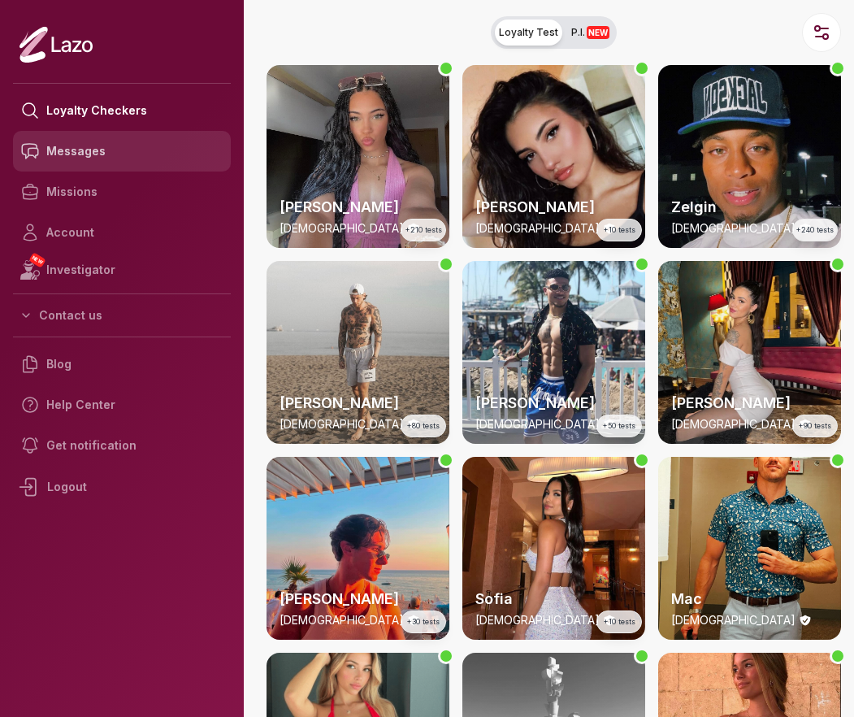
click at [138, 159] on link "Messages" at bounding box center [122, 151] width 218 height 41
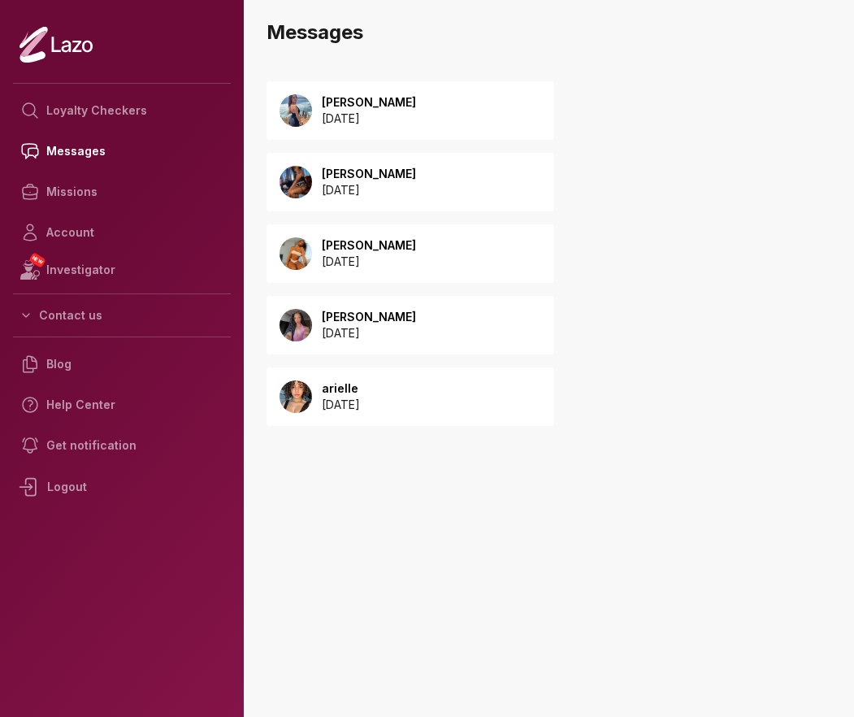
click at [410, 132] on div "Alba 2025 August 05" at bounding box center [411, 110] width 288 height 59
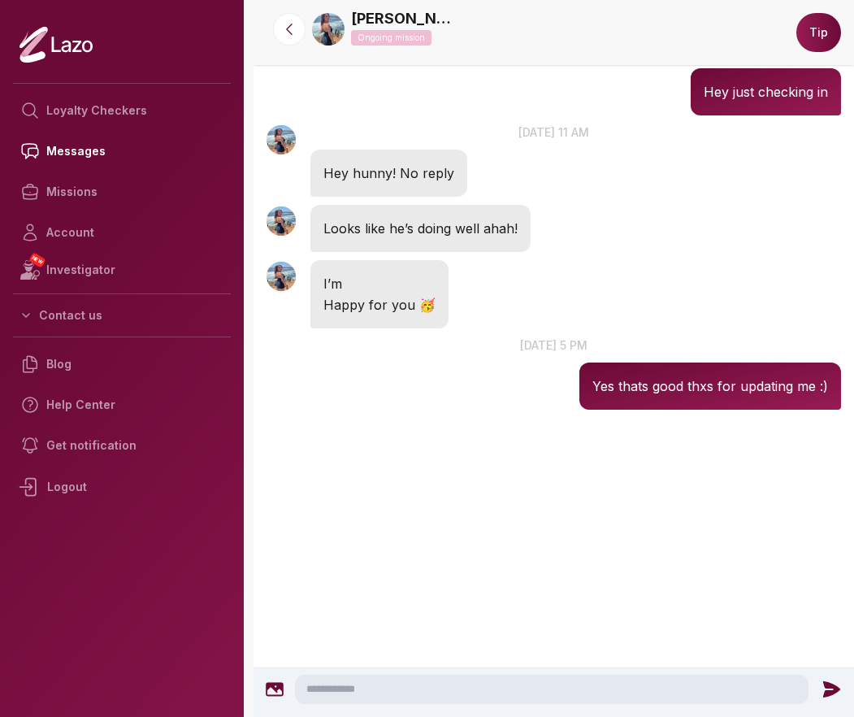
scroll to position [3319, 0]
